Goal: Information Seeking & Learning: Learn about a topic

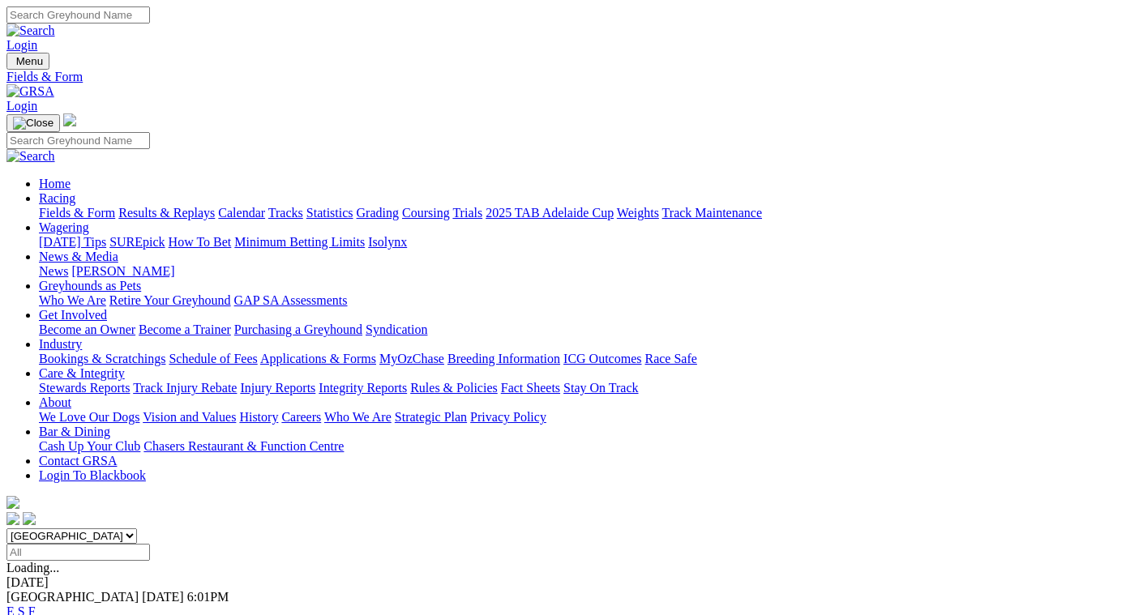
scroll to position [324, 0]
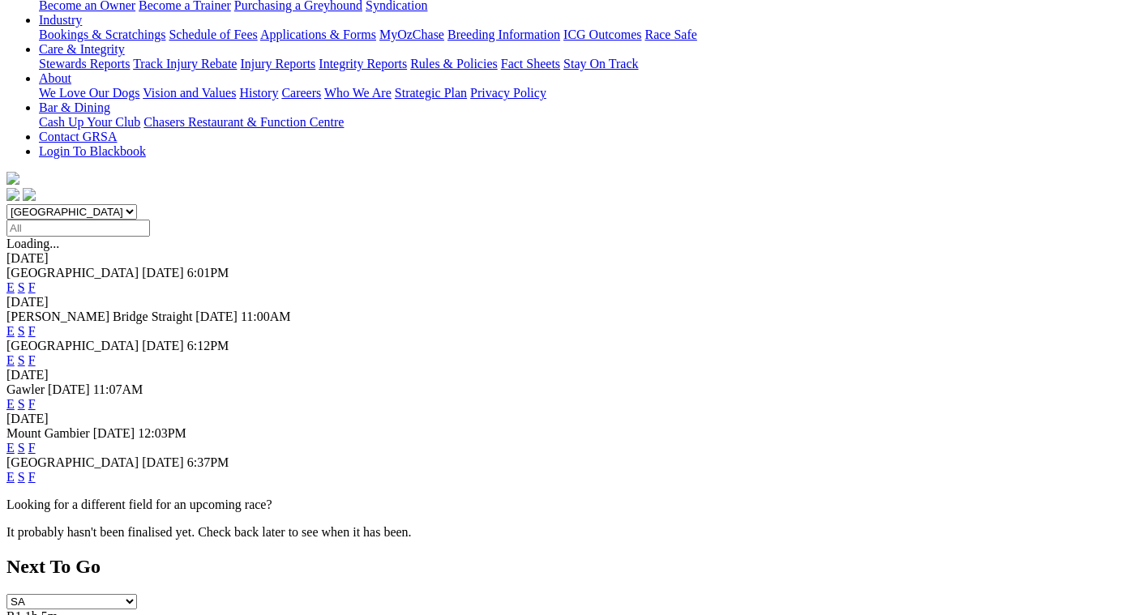
click at [36, 470] on link "F" at bounding box center [31, 477] width 7 height 14
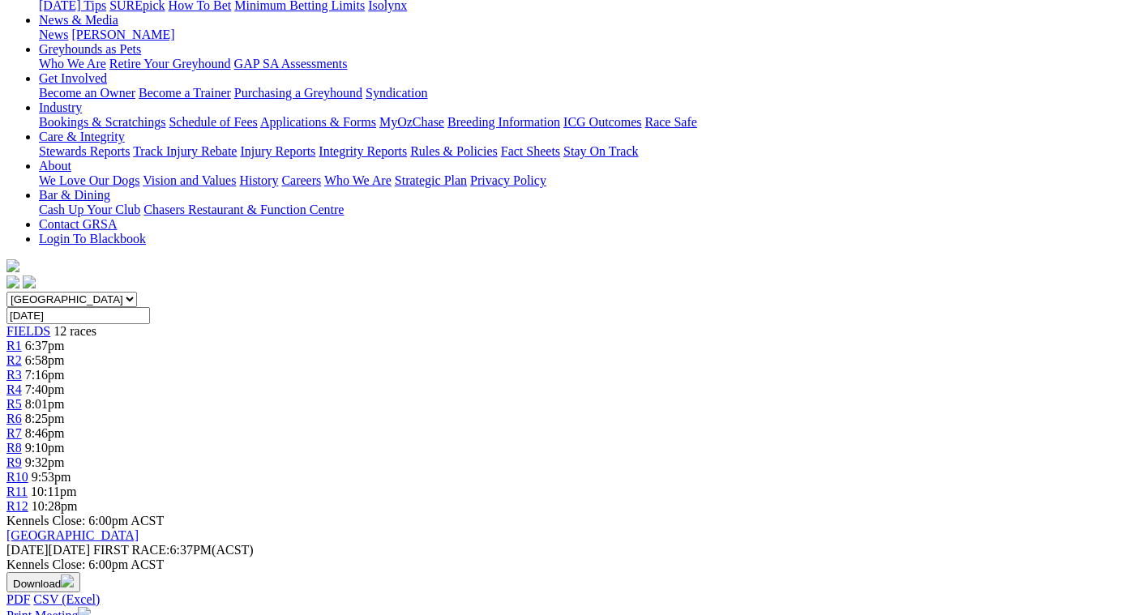
scroll to position [243, 0]
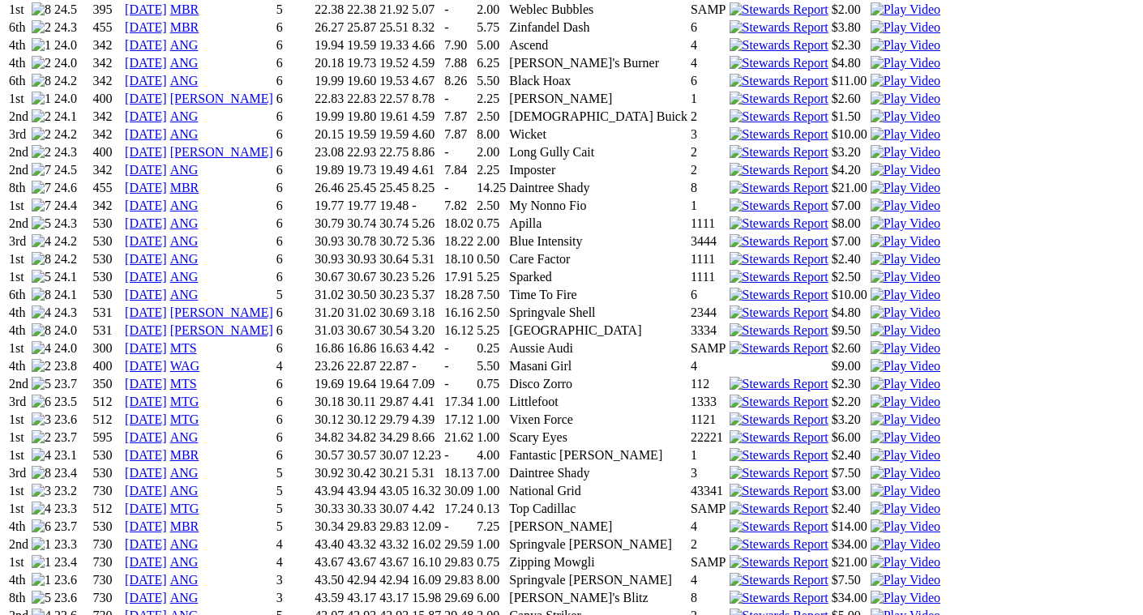
scroll to position [1378, 0]
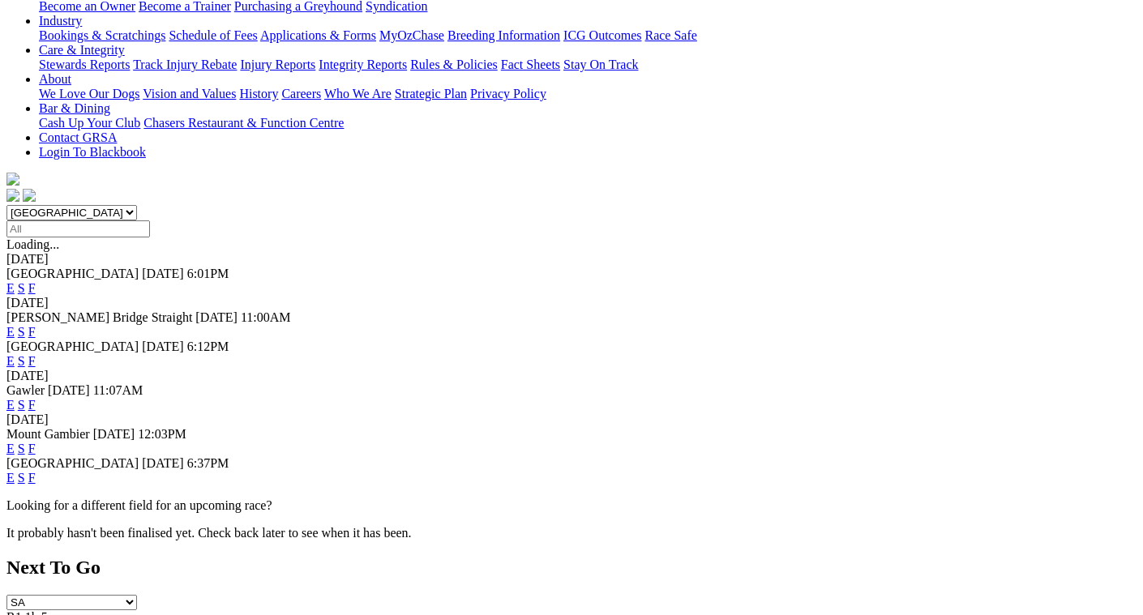
scroll to position [324, 0]
click at [36, 470] on link "F" at bounding box center [31, 477] width 7 height 14
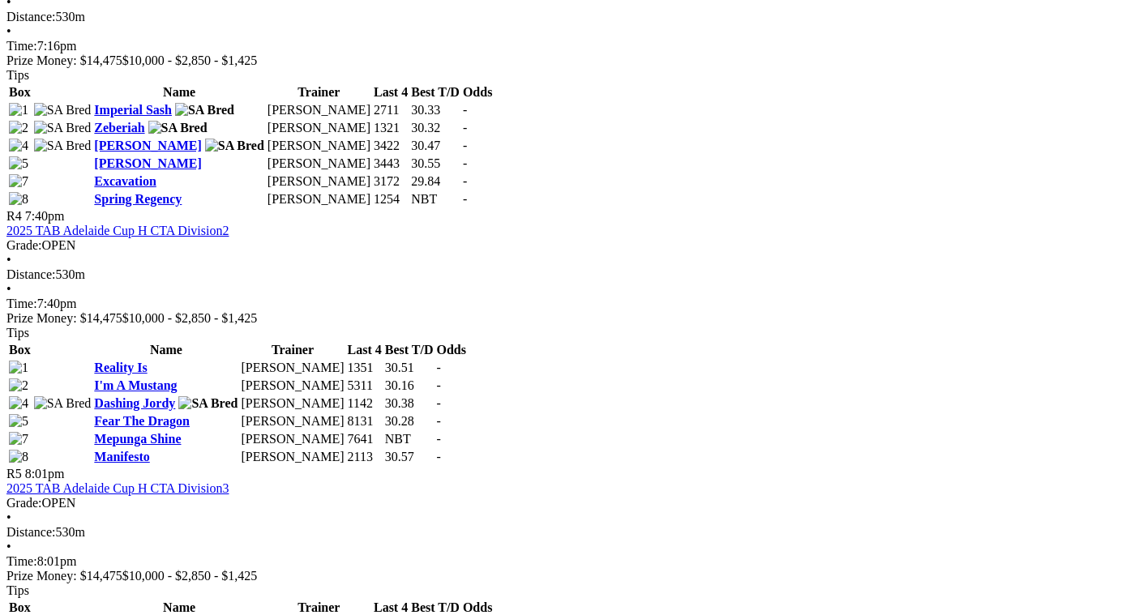
scroll to position [1459, 0]
